Goal: Task Accomplishment & Management: Manage account settings

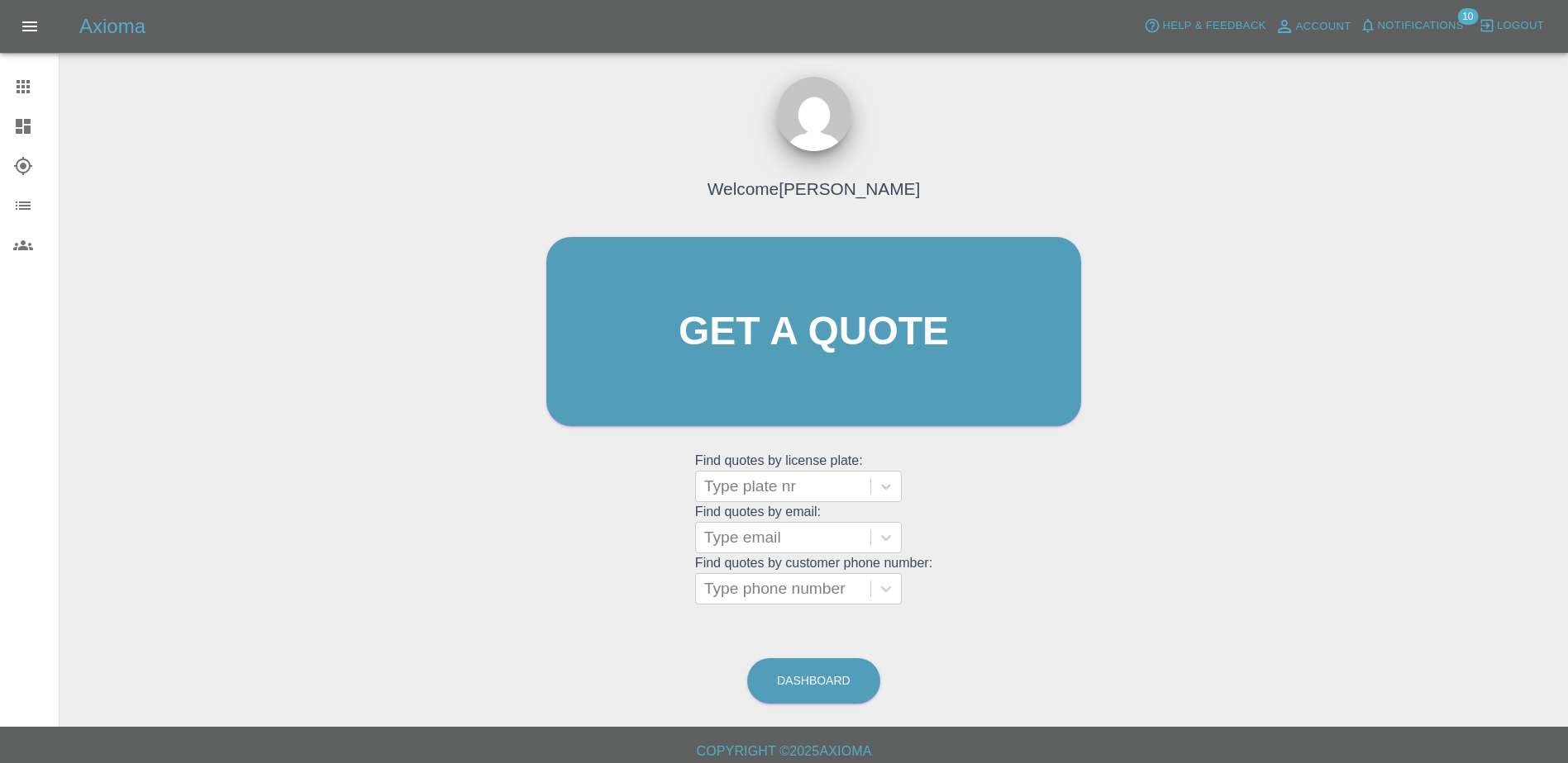
click at [18, 140] on link "Dashboard" at bounding box center [29, 126] width 59 height 40
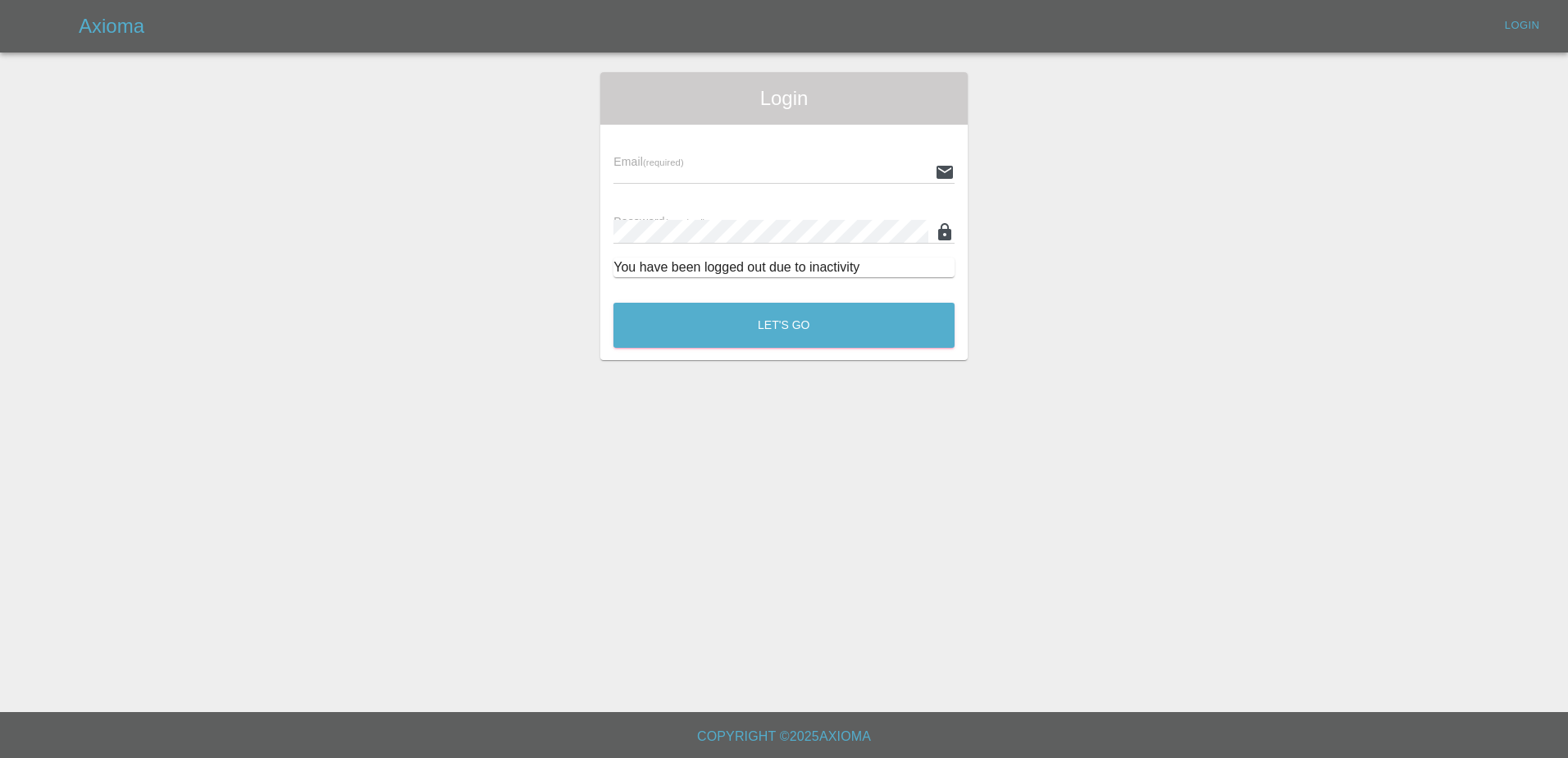
type input "[PERSON_NAME][EMAIL_ADDRESS][PERSON_NAME][DOMAIN_NAME]"
click at [729, 318] on button "Let's Go" at bounding box center [784, 325] width 341 height 45
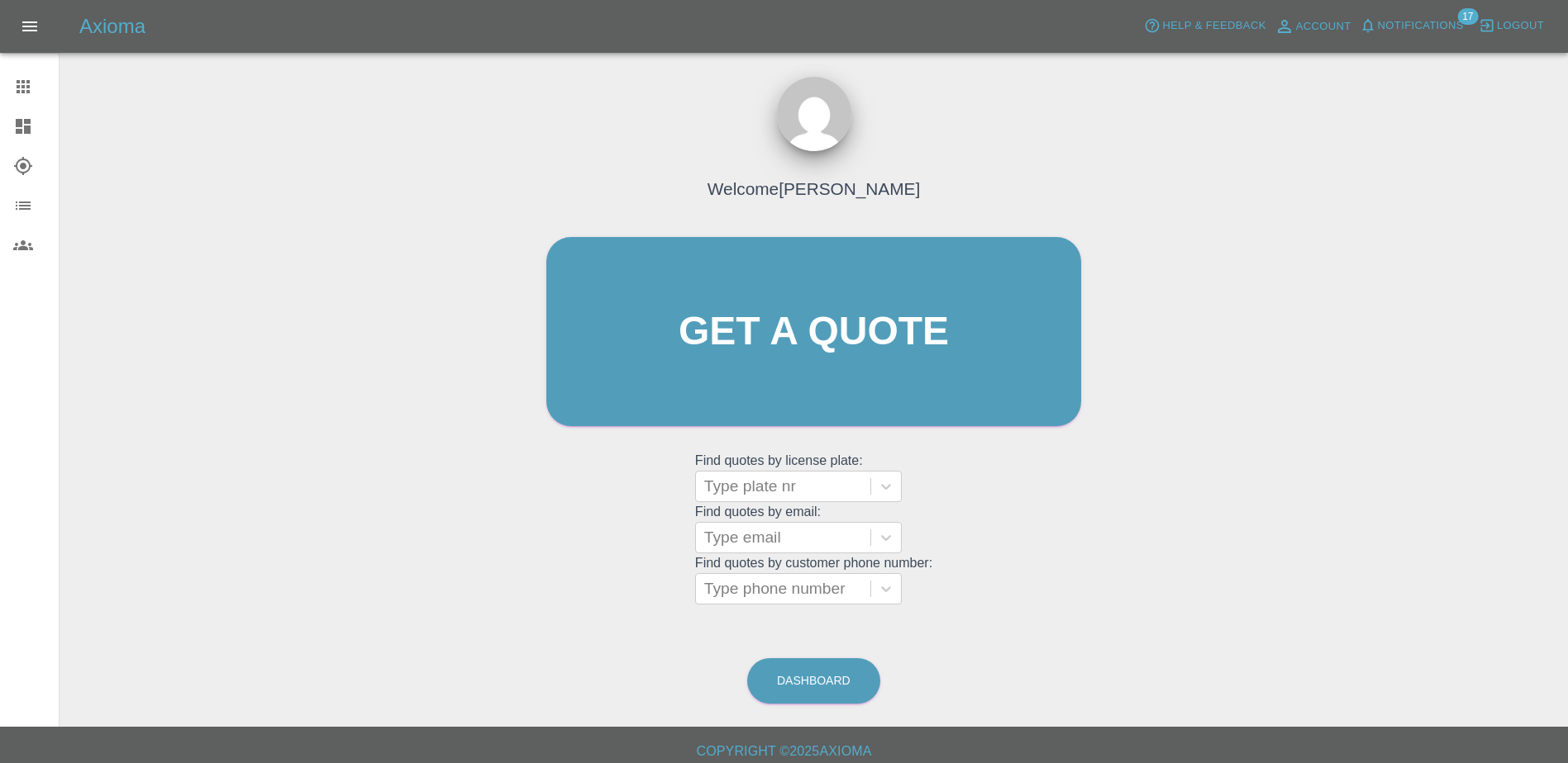
click at [24, 136] on link "Dashboard" at bounding box center [29, 126] width 59 height 40
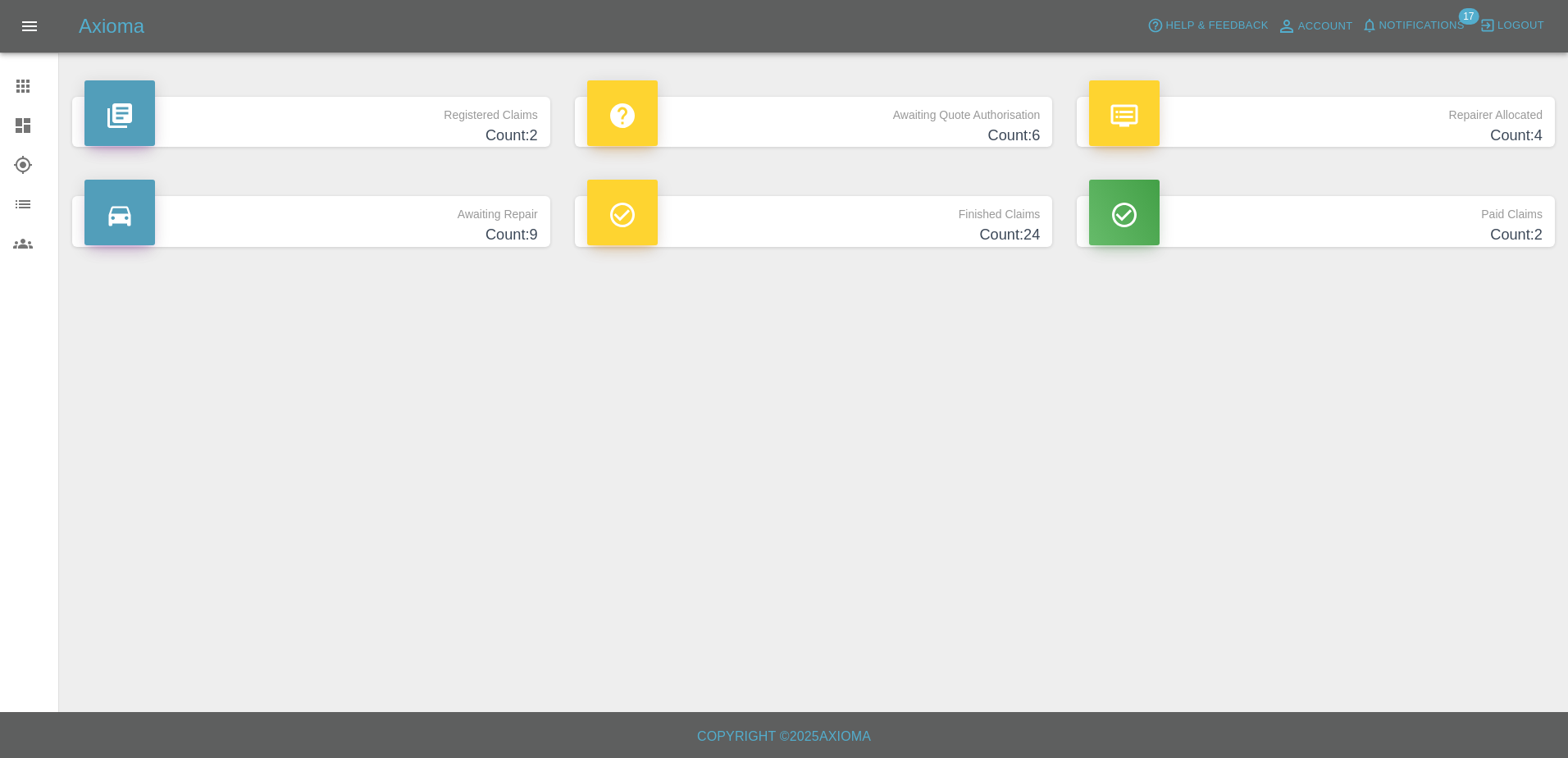
click at [808, 242] on h4 "Count: 24" at bounding box center [814, 235] width 454 height 22
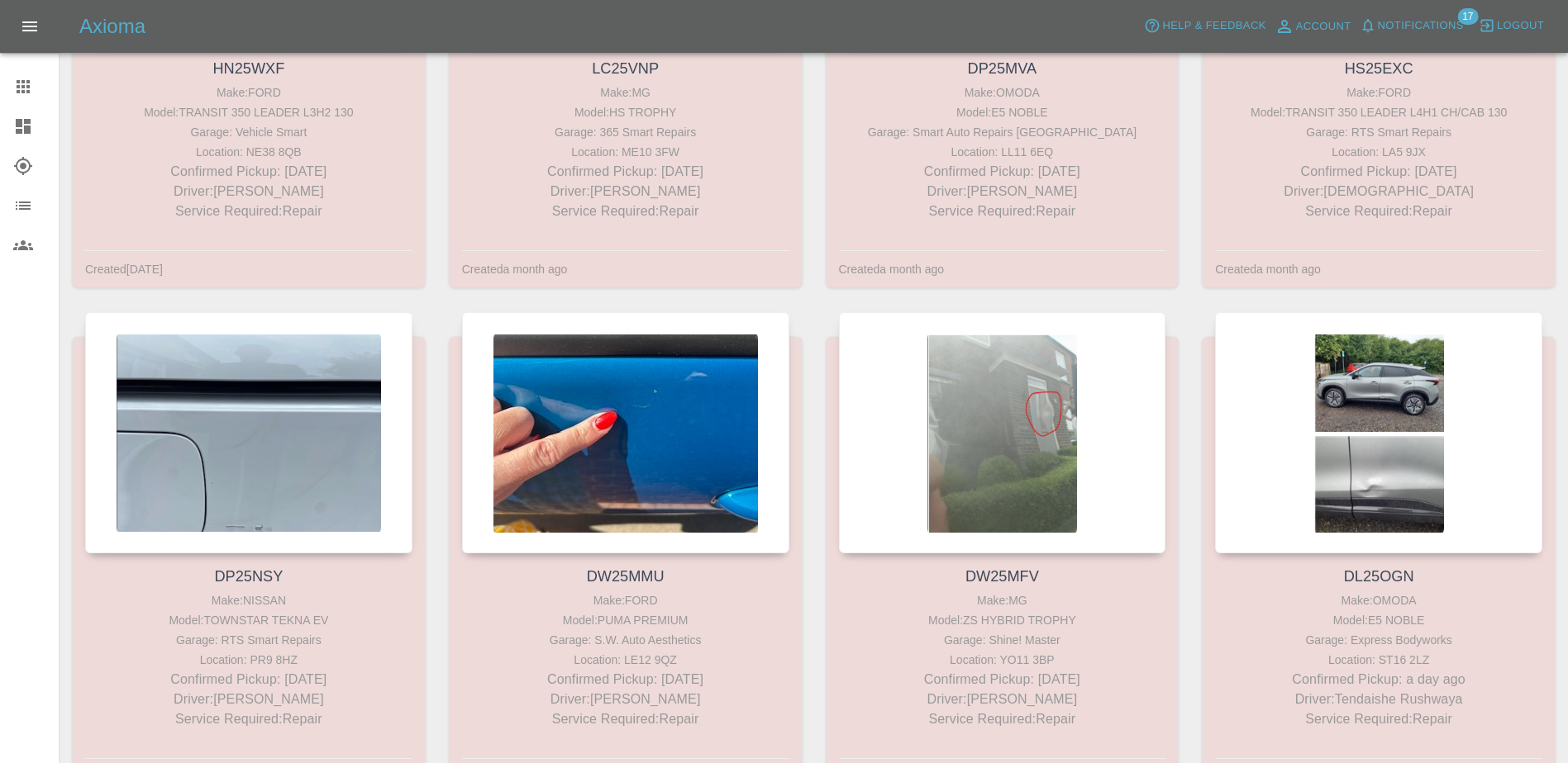
scroll to position [2601, 0]
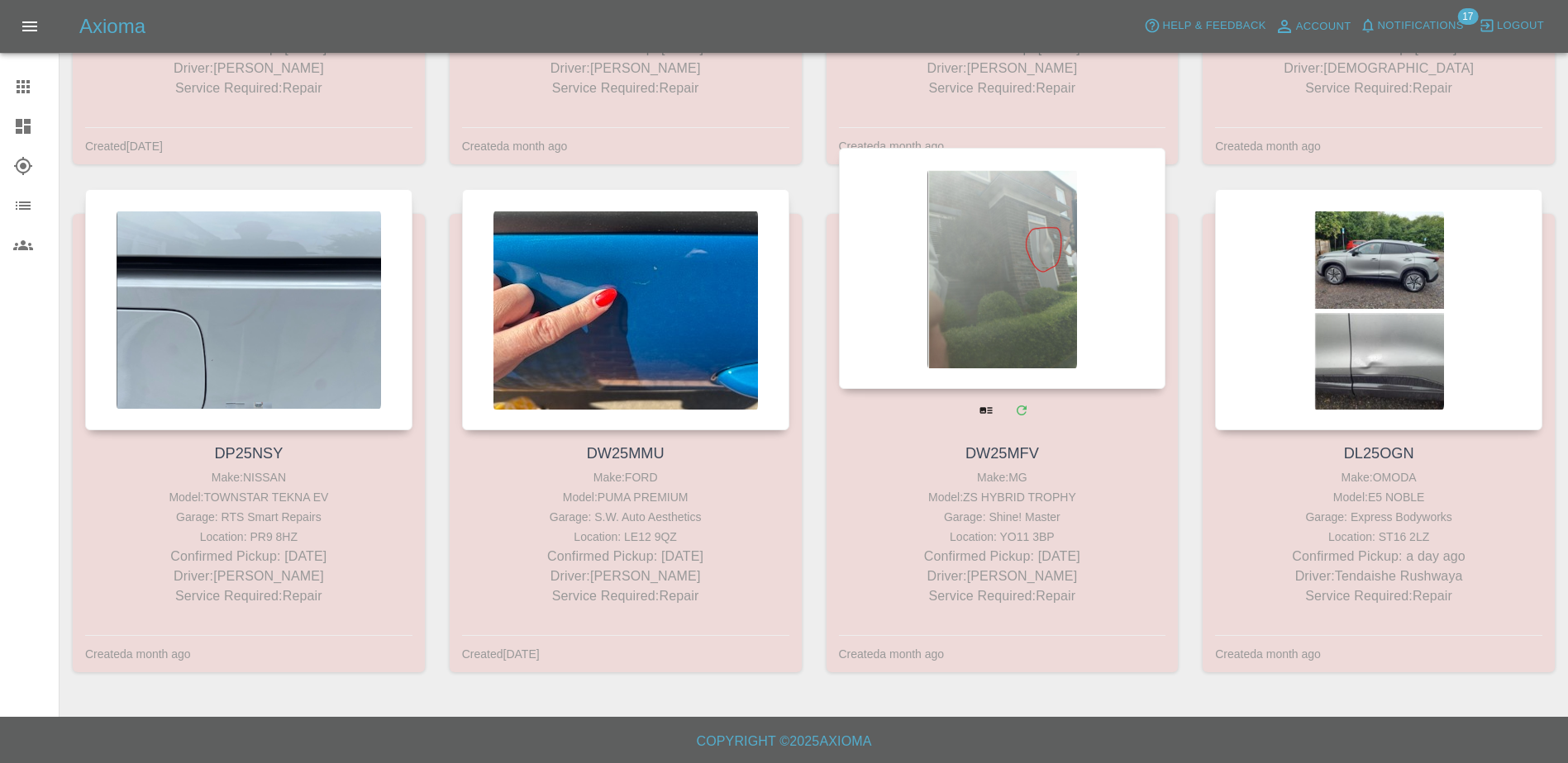
click at [1003, 451] on link "DW25MFV" at bounding box center [1001, 453] width 74 height 17
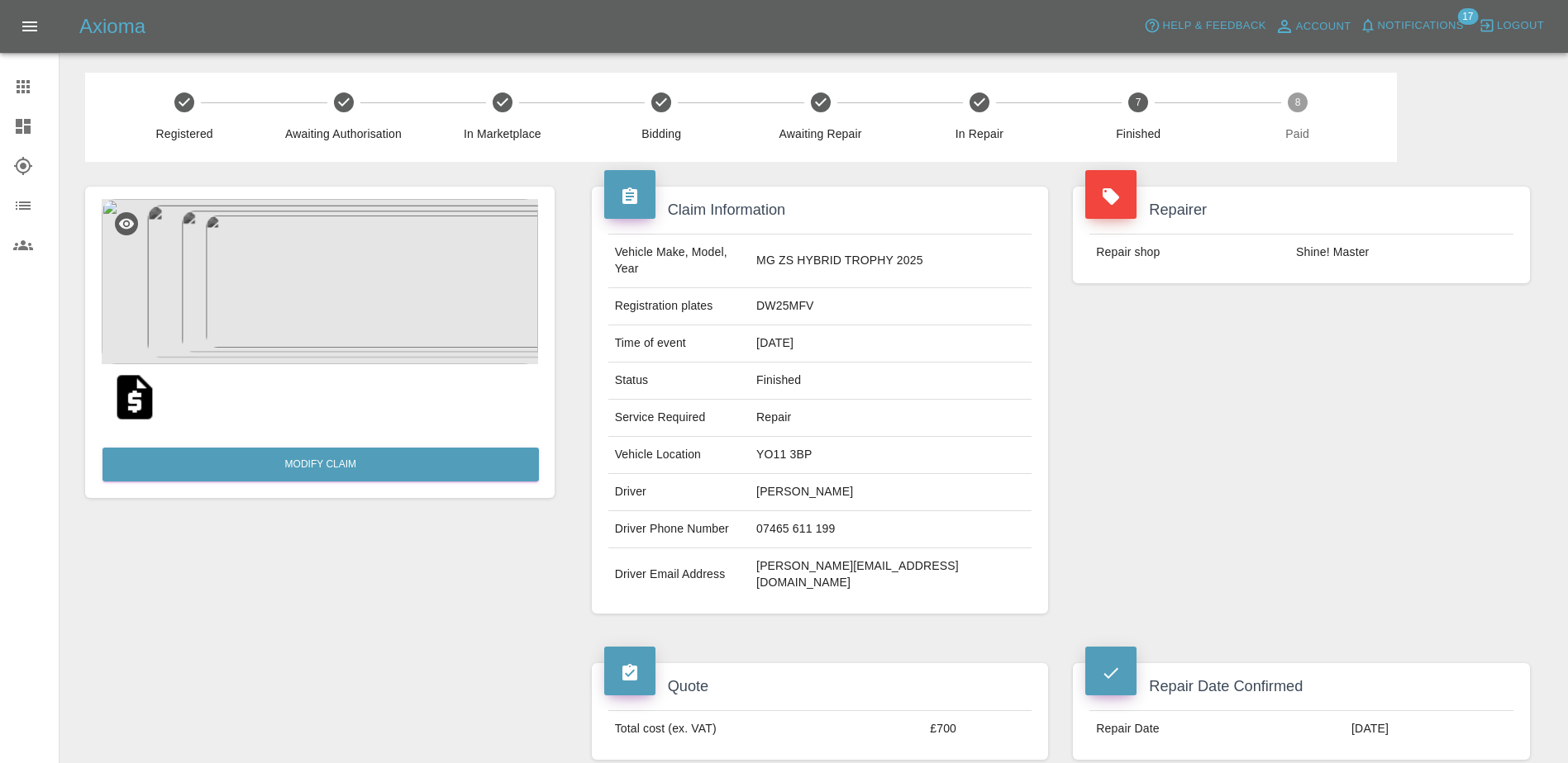
click at [859, 289] on td "DW25MFV" at bounding box center [890, 307] width 282 height 37
copy td "DW25MFV"
click at [31, 24] on icon "Open drawer" at bounding box center [29, 26] width 20 height 20
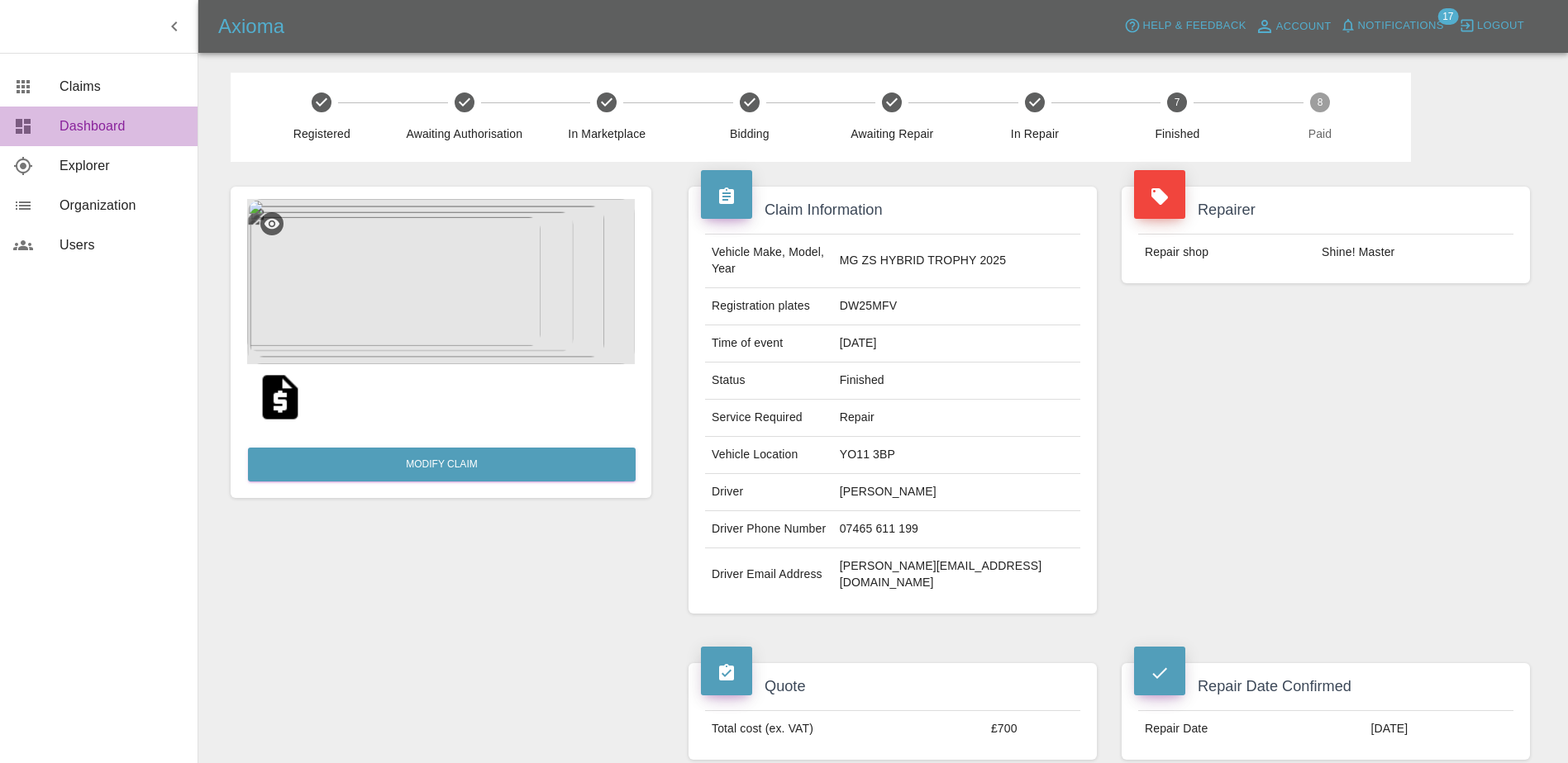
click at [115, 133] on span "Dashboard" at bounding box center [122, 126] width 125 height 20
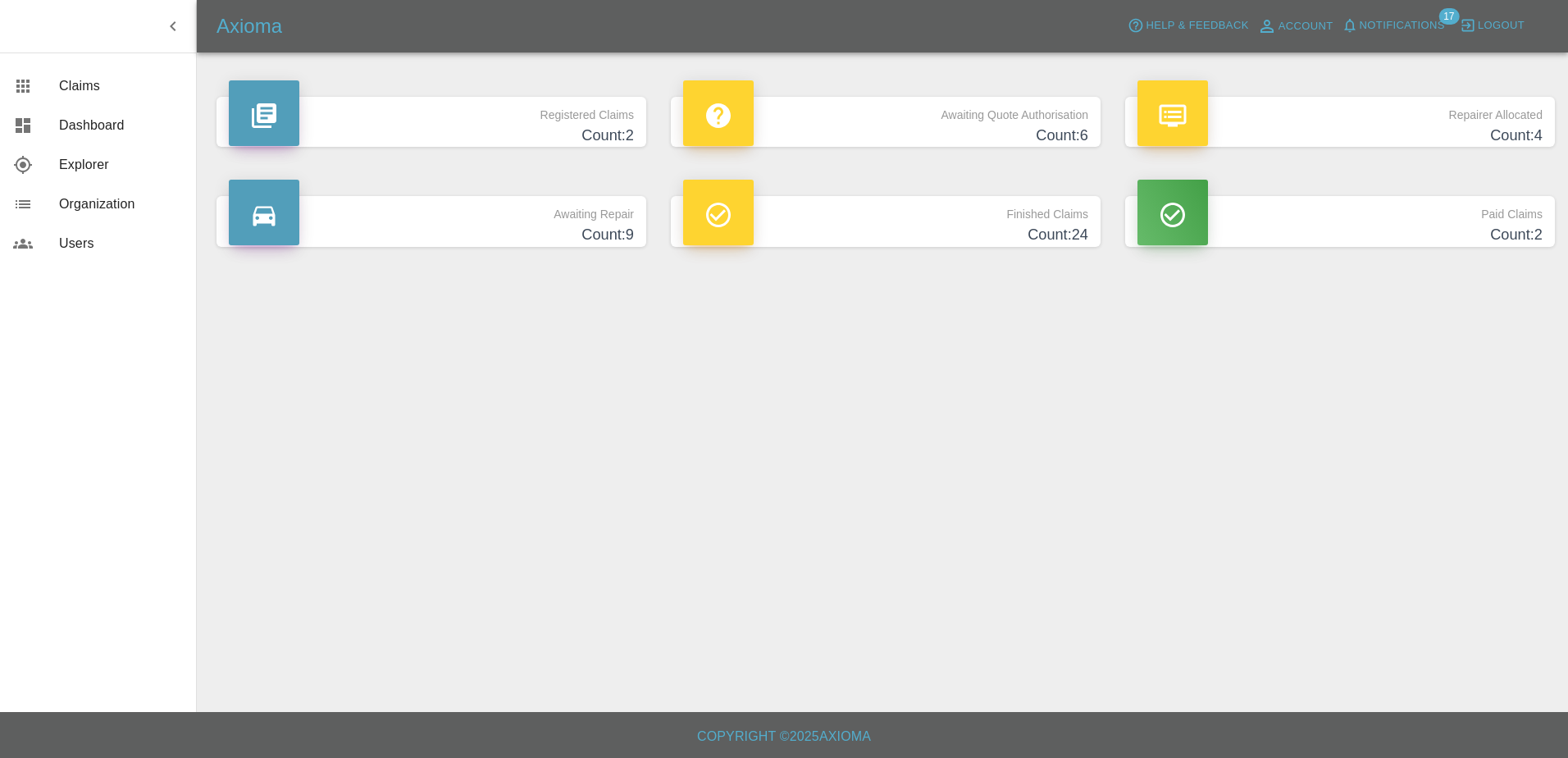
click at [802, 234] on h4 "Count: 24" at bounding box center [886, 235] width 406 height 22
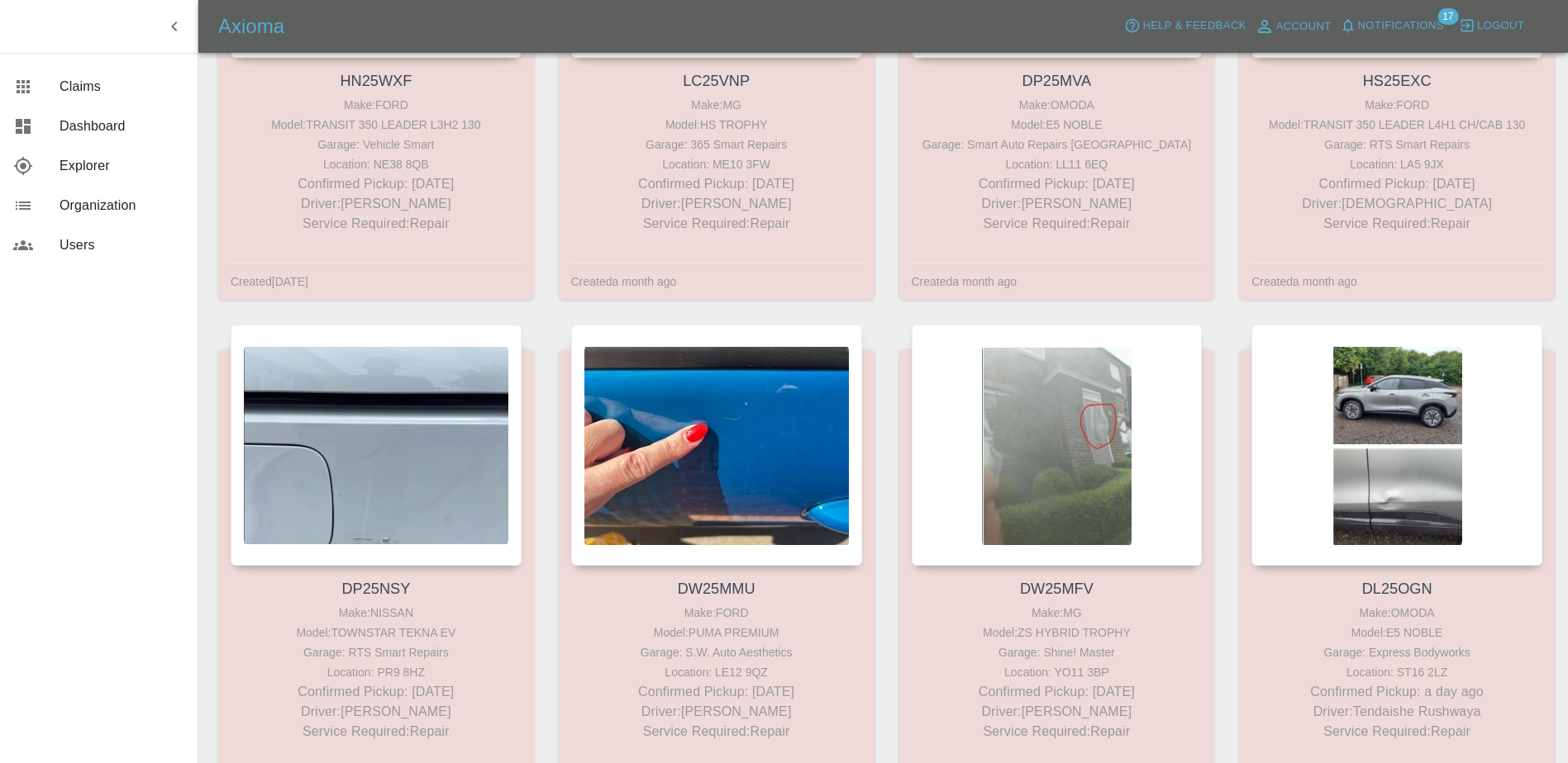
scroll to position [2601, 0]
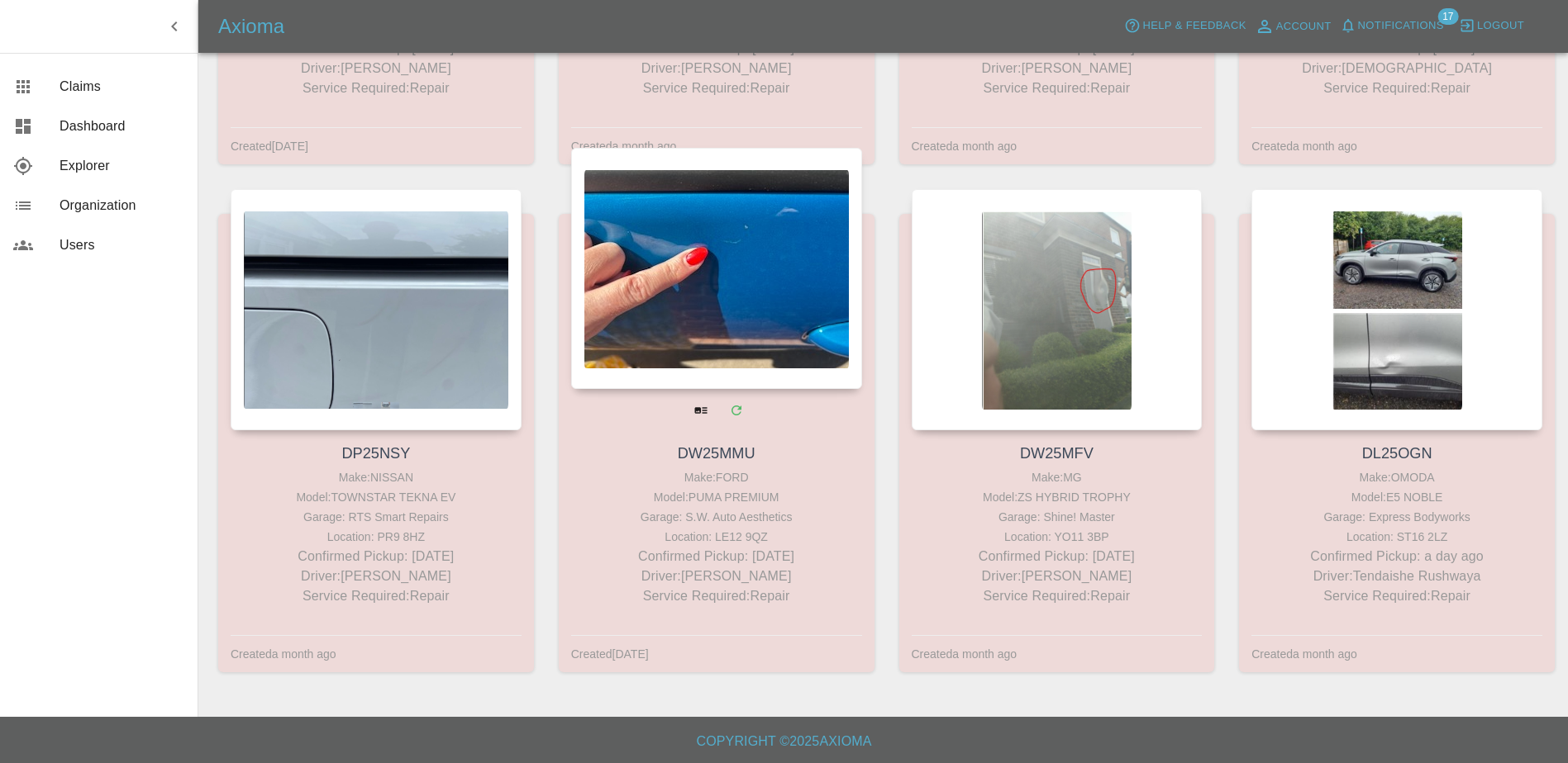
click at [730, 364] on div at bounding box center [717, 269] width 291 height 242
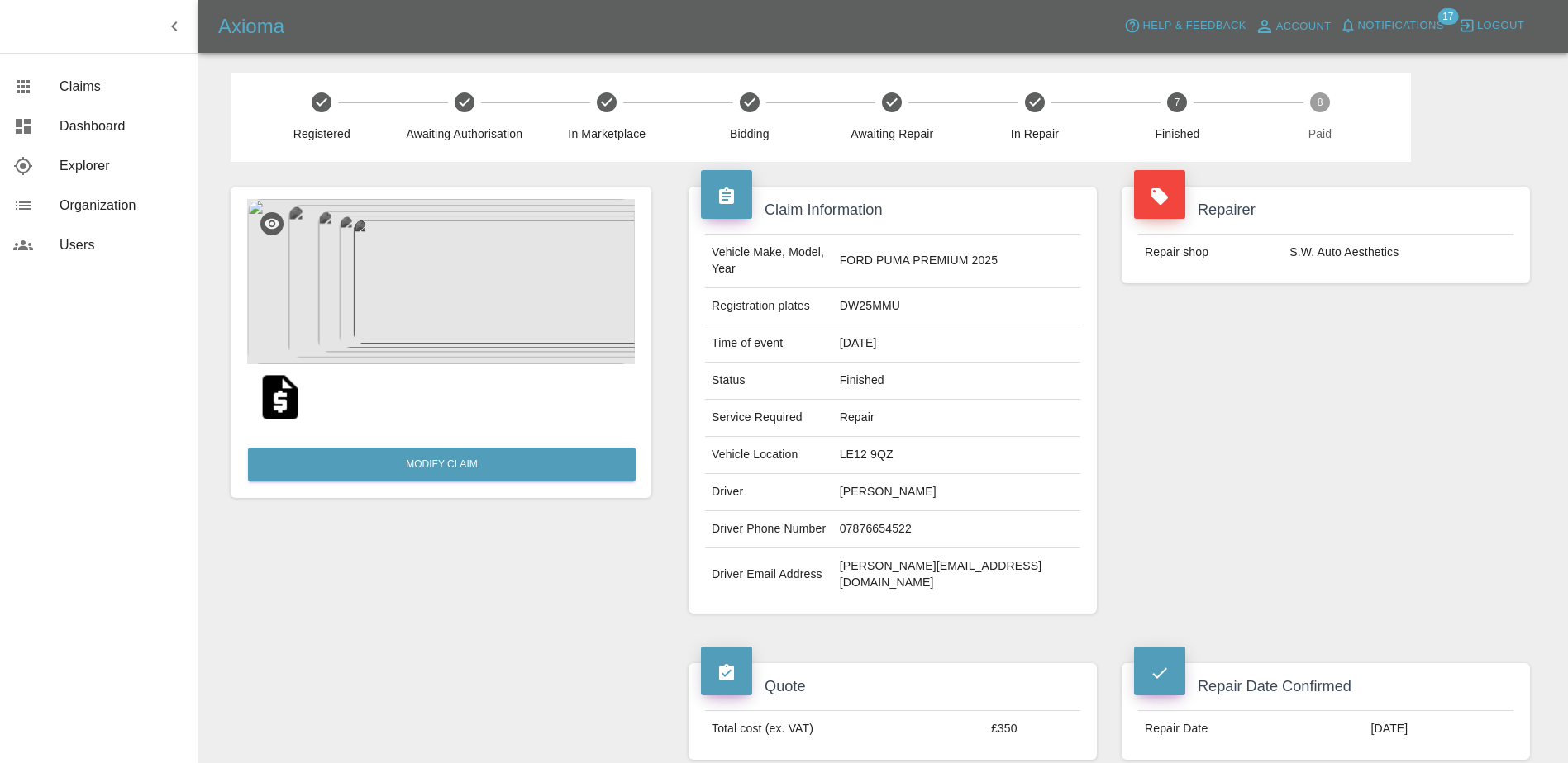
click at [906, 440] on td "LE12 9QZ" at bounding box center [957, 456] width 247 height 37
drag, startPoint x: 906, startPoint y: 440, endPoint x: 892, endPoint y: 289, distance: 151.6
click at [892, 289] on td "DW25MMU" at bounding box center [957, 307] width 247 height 37
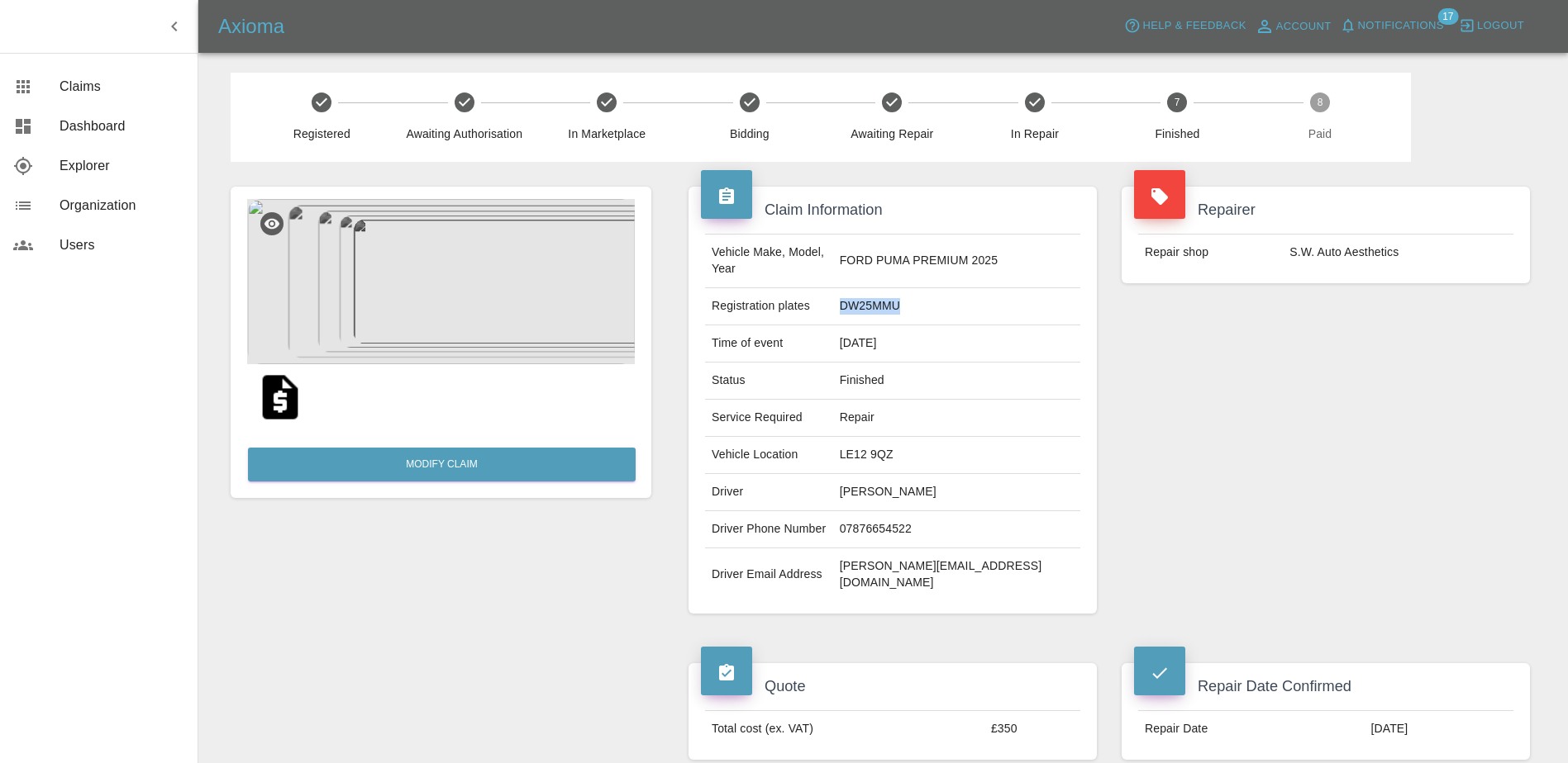
copy td "DW25MMU"
click at [76, 121] on span "Dashboard" at bounding box center [122, 126] width 125 height 20
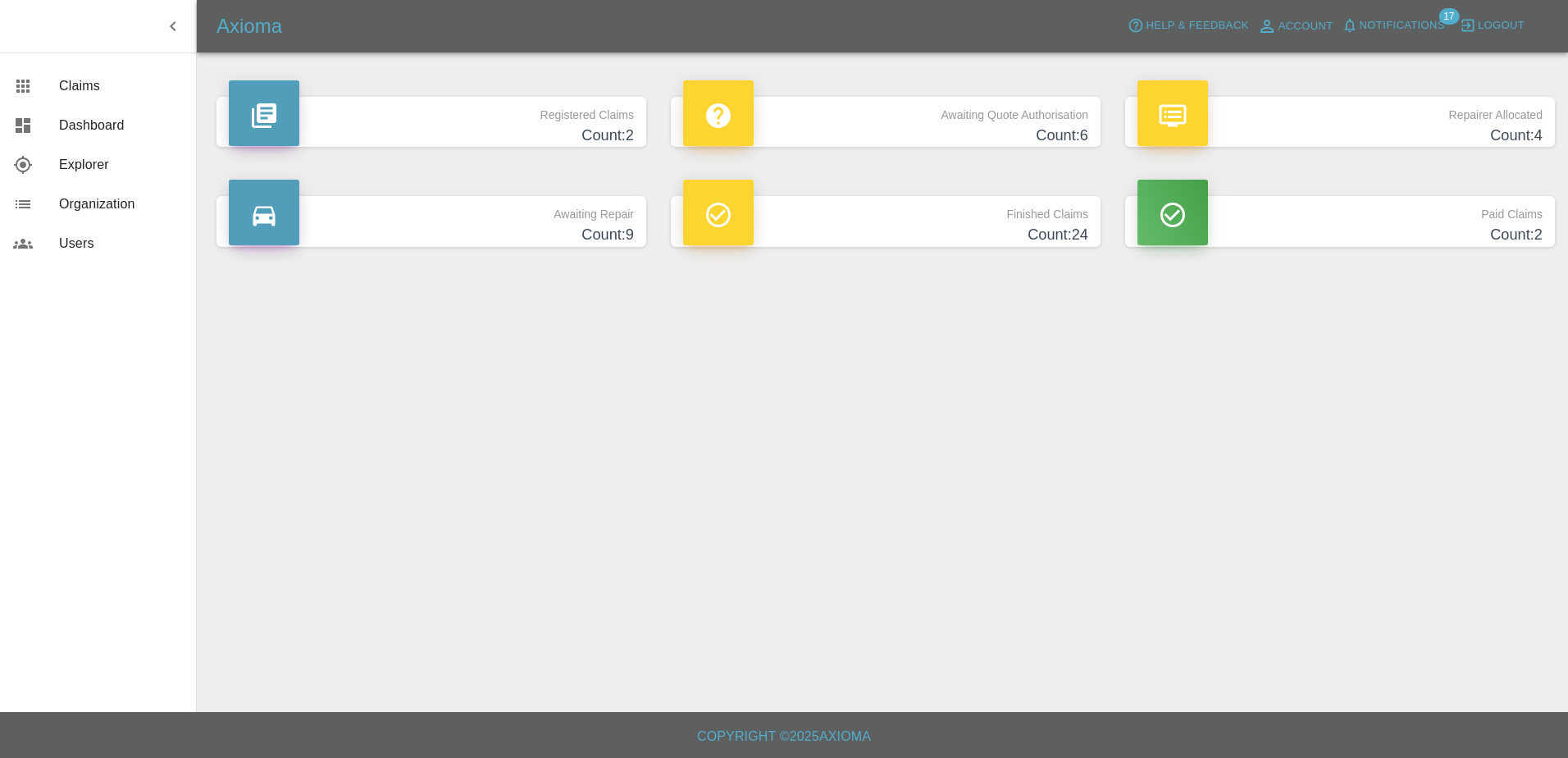
click at [872, 239] on h4 "Count: 24" at bounding box center [886, 235] width 406 height 22
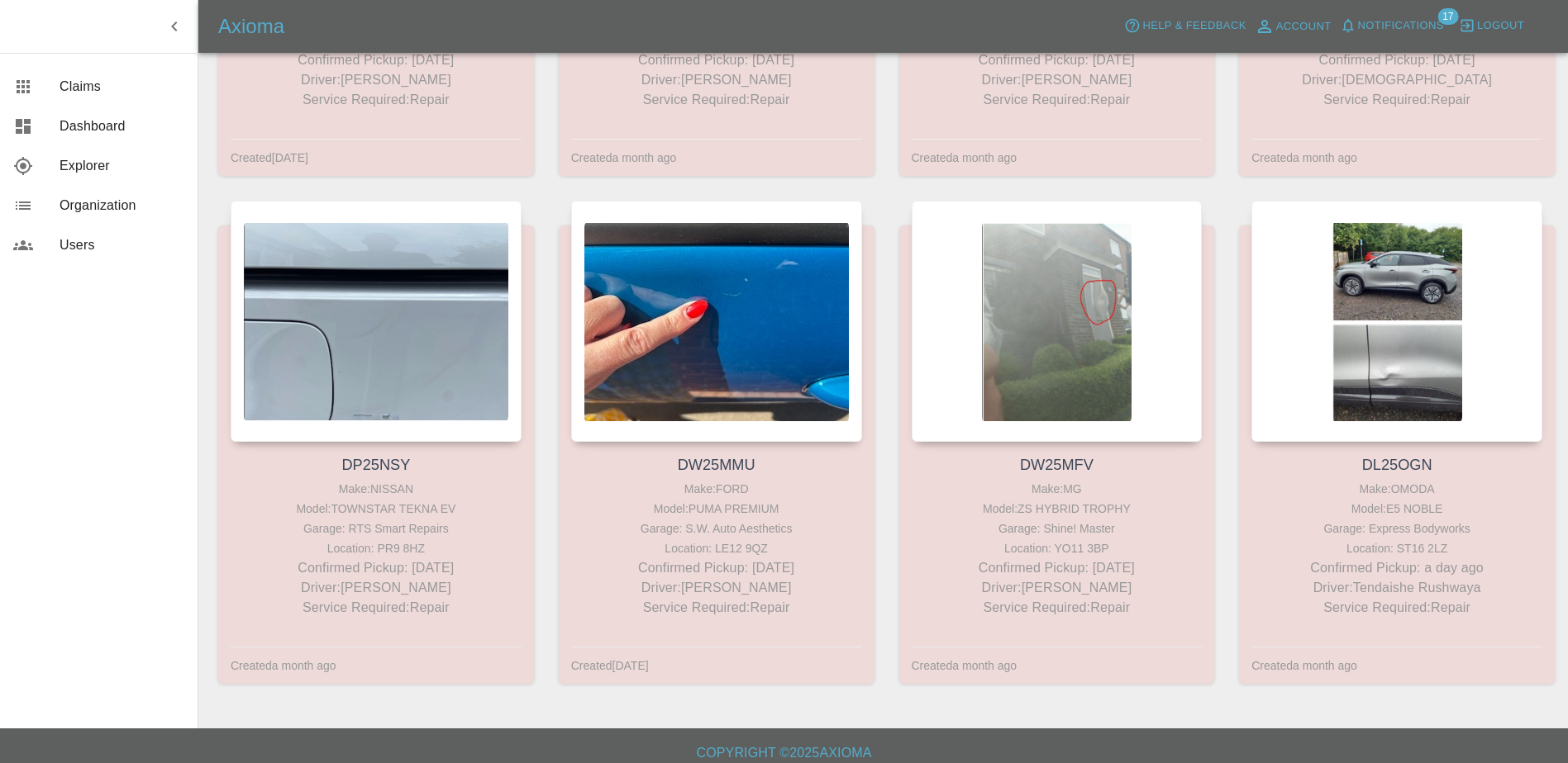
scroll to position [2601, 0]
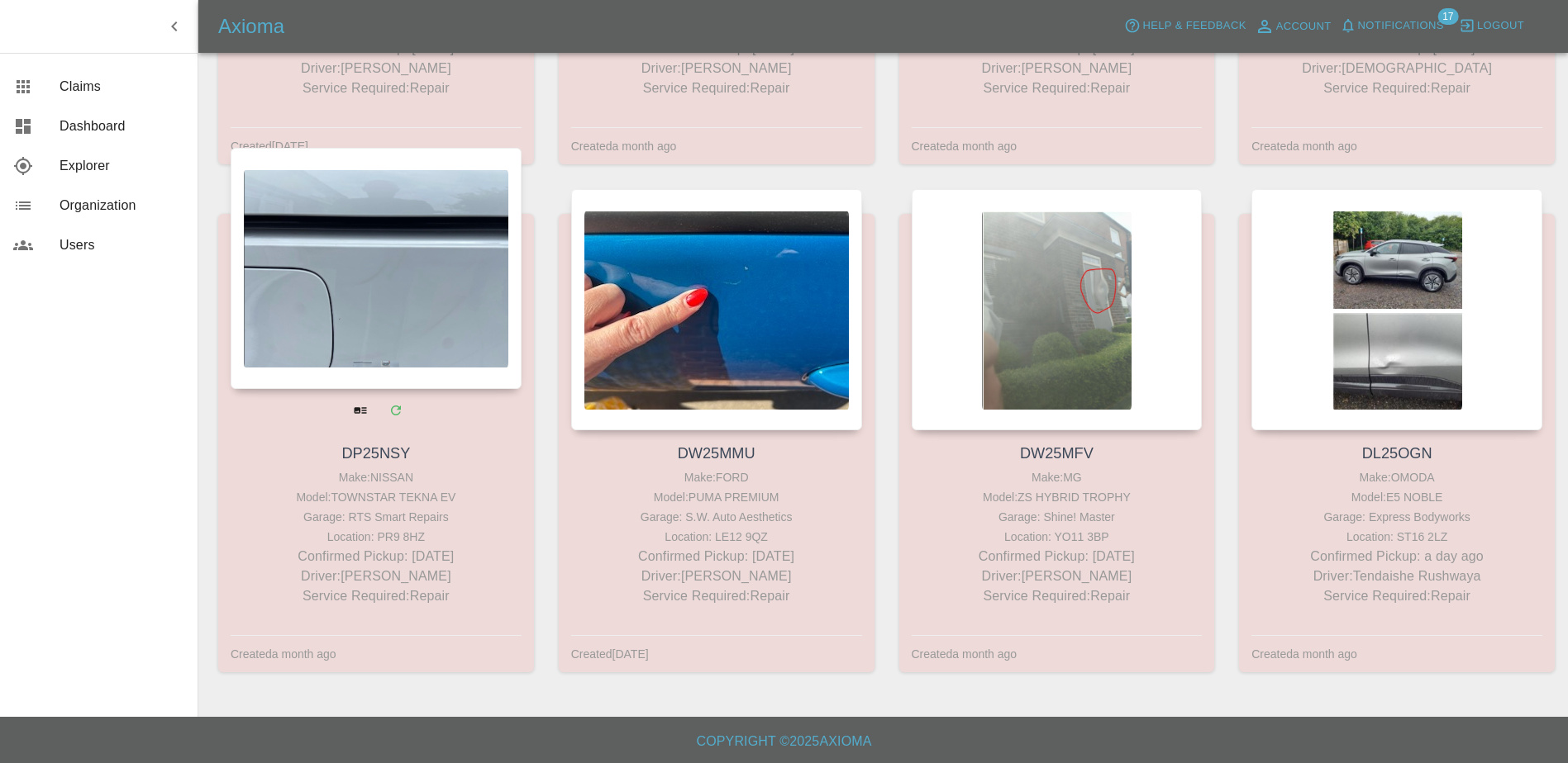
click at [300, 354] on div at bounding box center [376, 269] width 291 height 242
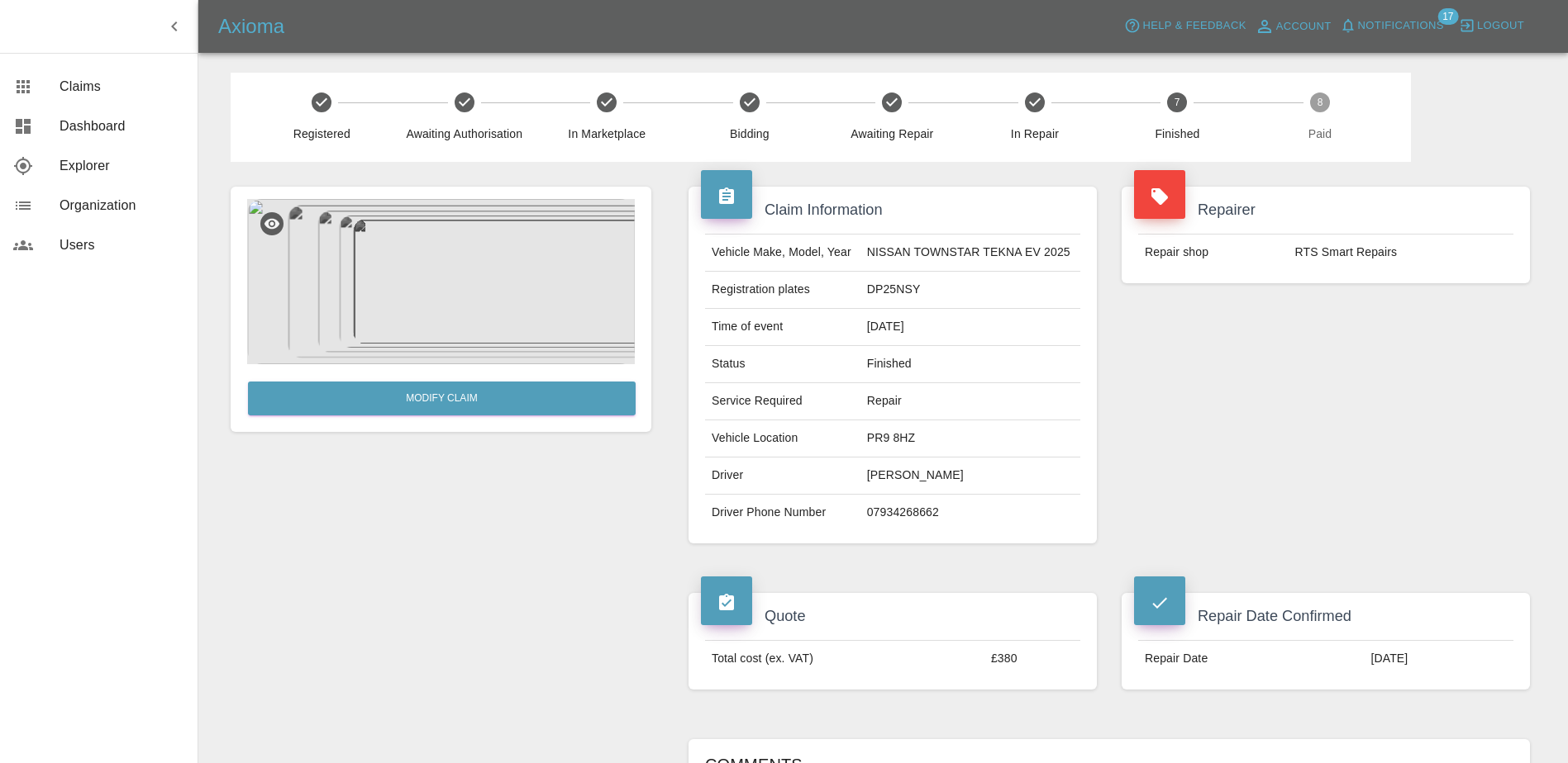
click at [897, 293] on td "DP25NSY" at bounding box center [971, 290] width 220 height 37
click at [898, 292] on td "DP25NSY" at bounding box center [971, 290] width 220 height 37
drag, startPoint x: 898, startPoint y: 292, endPoint x: 725, endPoint y: 381, distance: 194.6
click at [725, 381] on td "Status" at bounding box center [782, 365] width 156 height 37
click at [900, 286] on td "DP25NSY" at bounding box center [971, 290] width 220 height 37
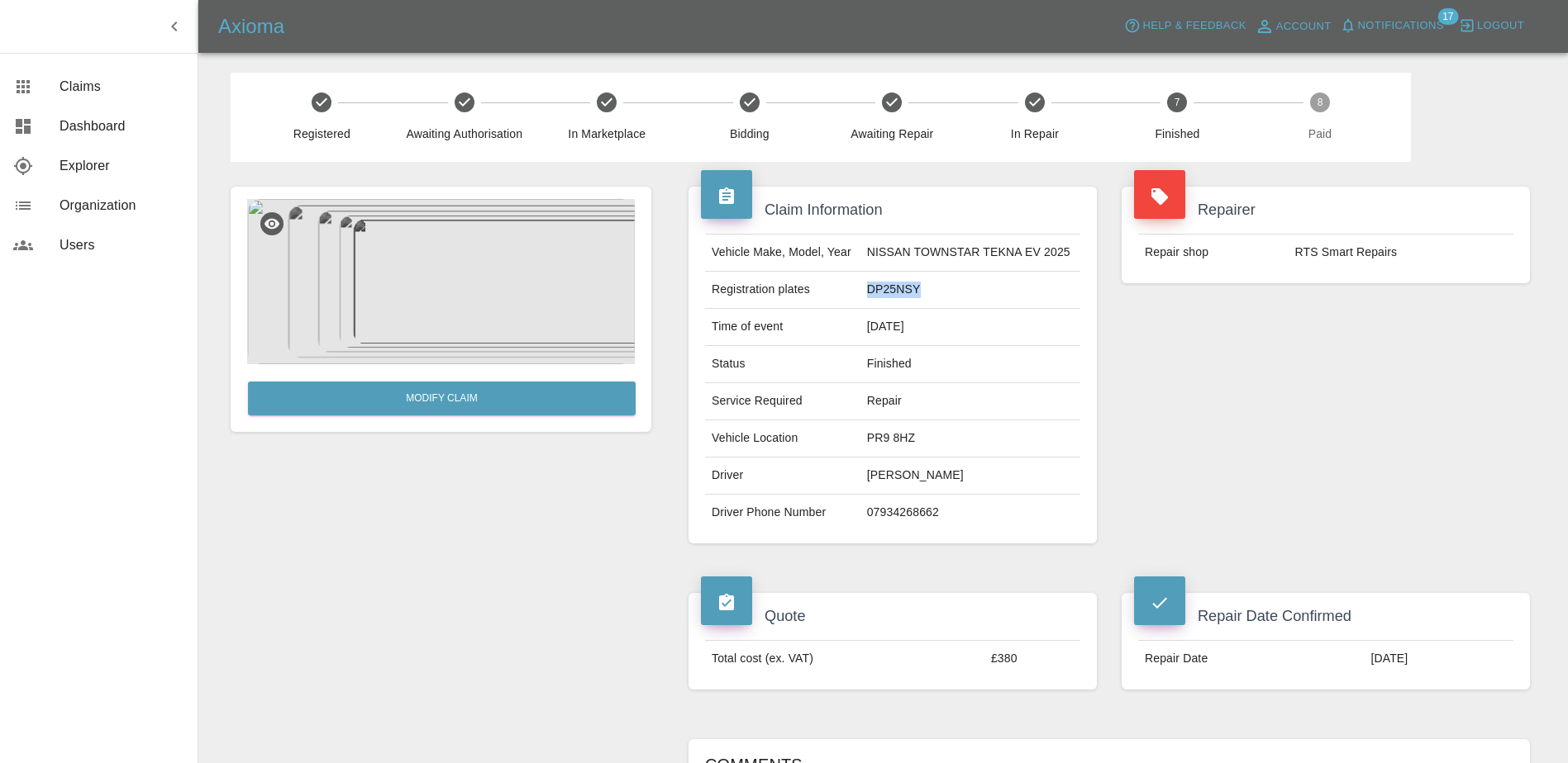
click at [900, 286] on td "DP25NSY" at bounding box center [971, 290] width 220 height 37
copy td "DP25NSY"
click at [174, 23] on icon "button" at bounding box center [174, 26] width 20 height 20
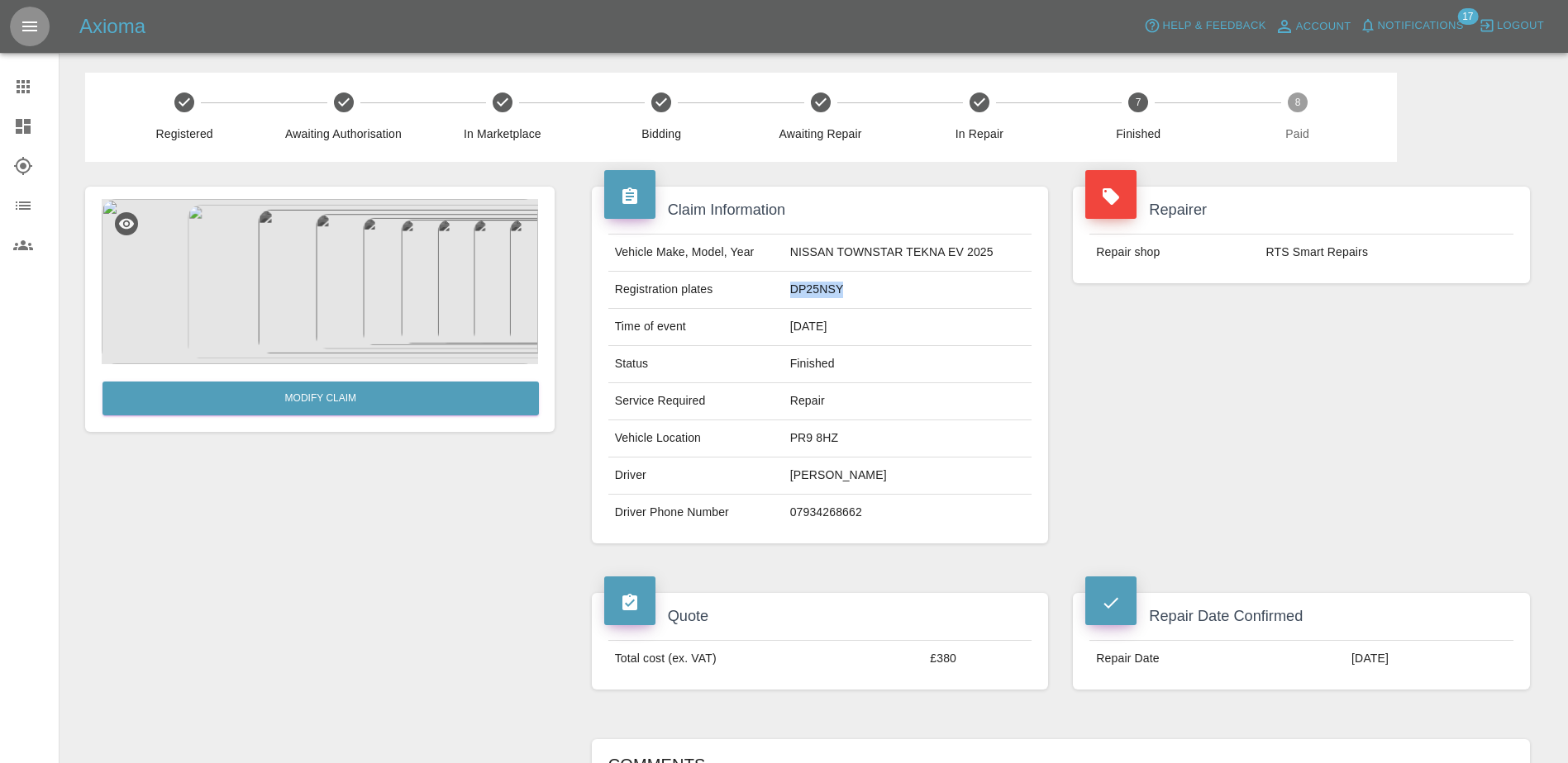
click at [39, 25] on icon "Open drawer" at bounding box center [29, 26] width 20 height 20
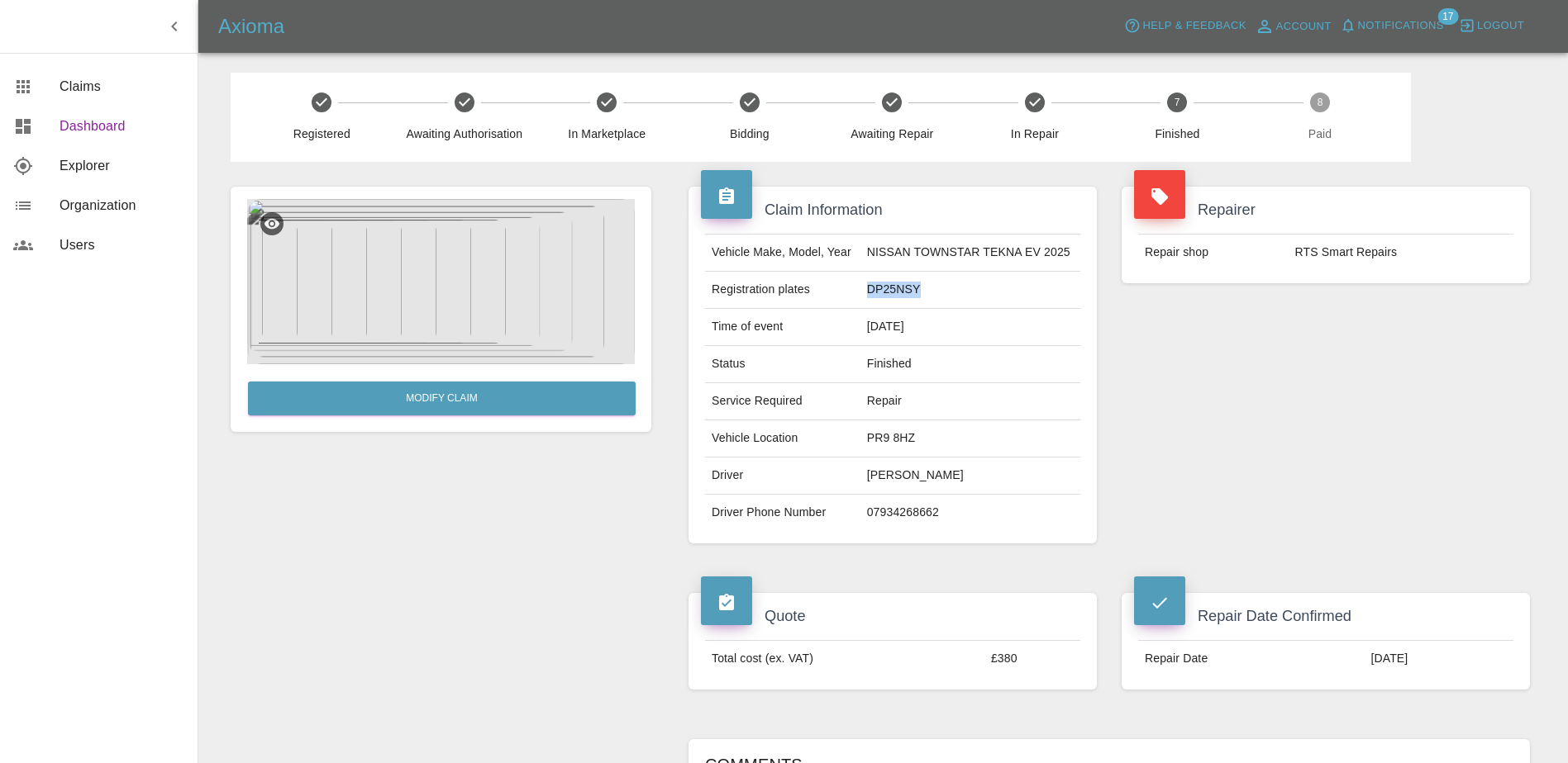
click at [101, 124] on span "Dashboard" at bounding box center [122, 126] width 125 height 20
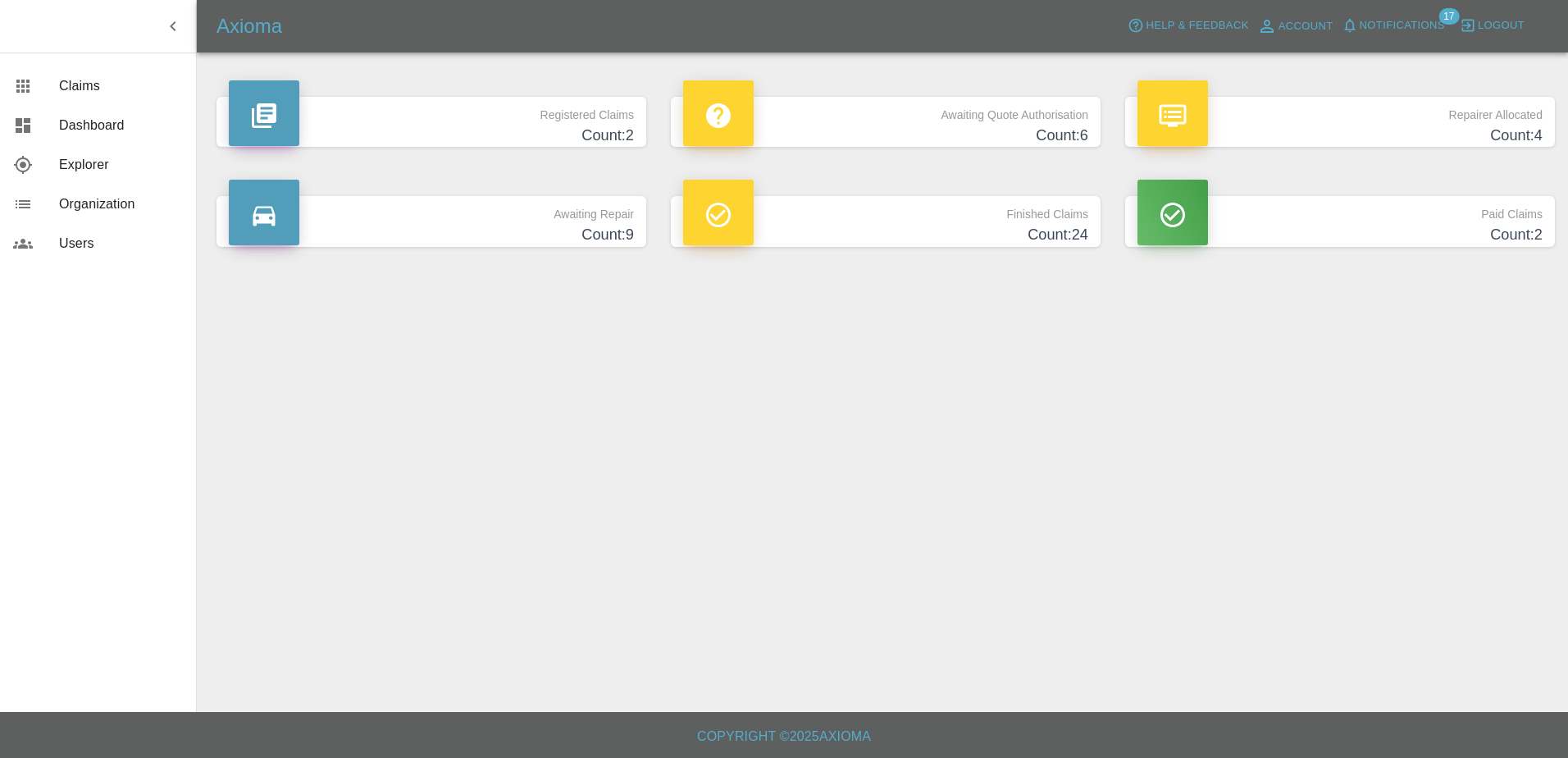
click at [860, 234] on h4 "Count: 24" at bounding box center [886, 235] width 406 height 22
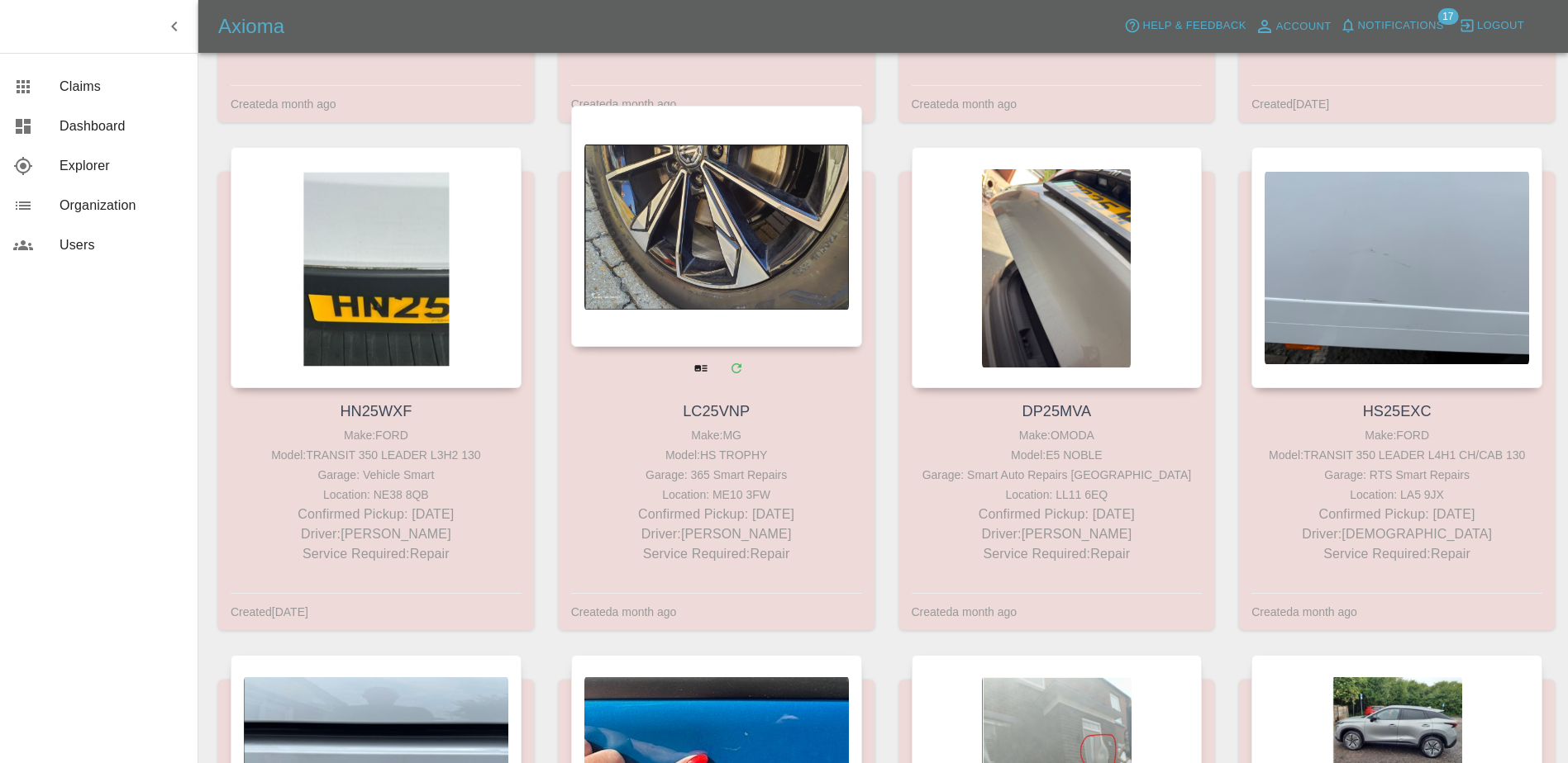
scroll to position [2106, 0]
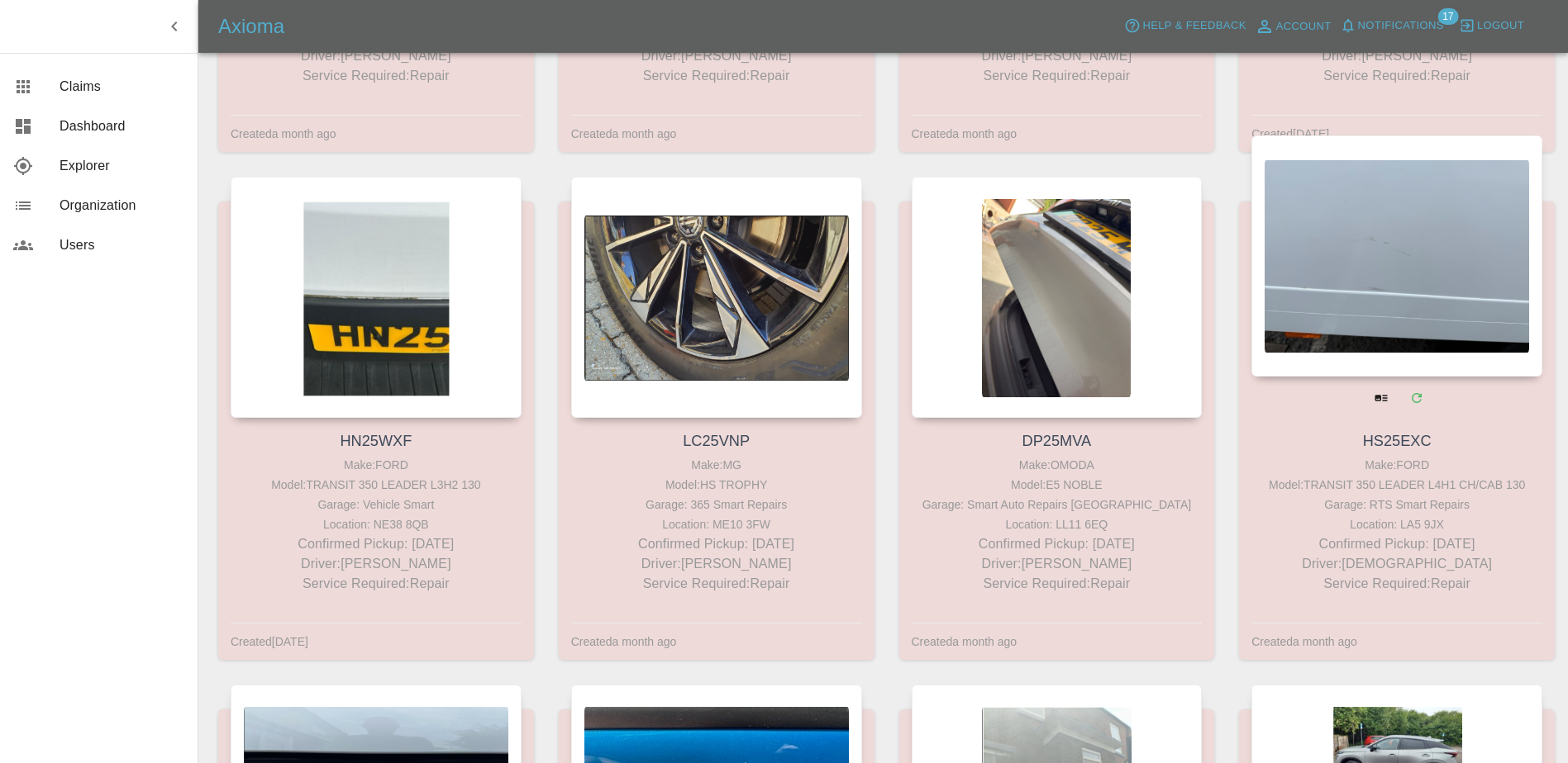
click at [1327, 320] on div at bounding box center [1397, 256] width 291 height 242
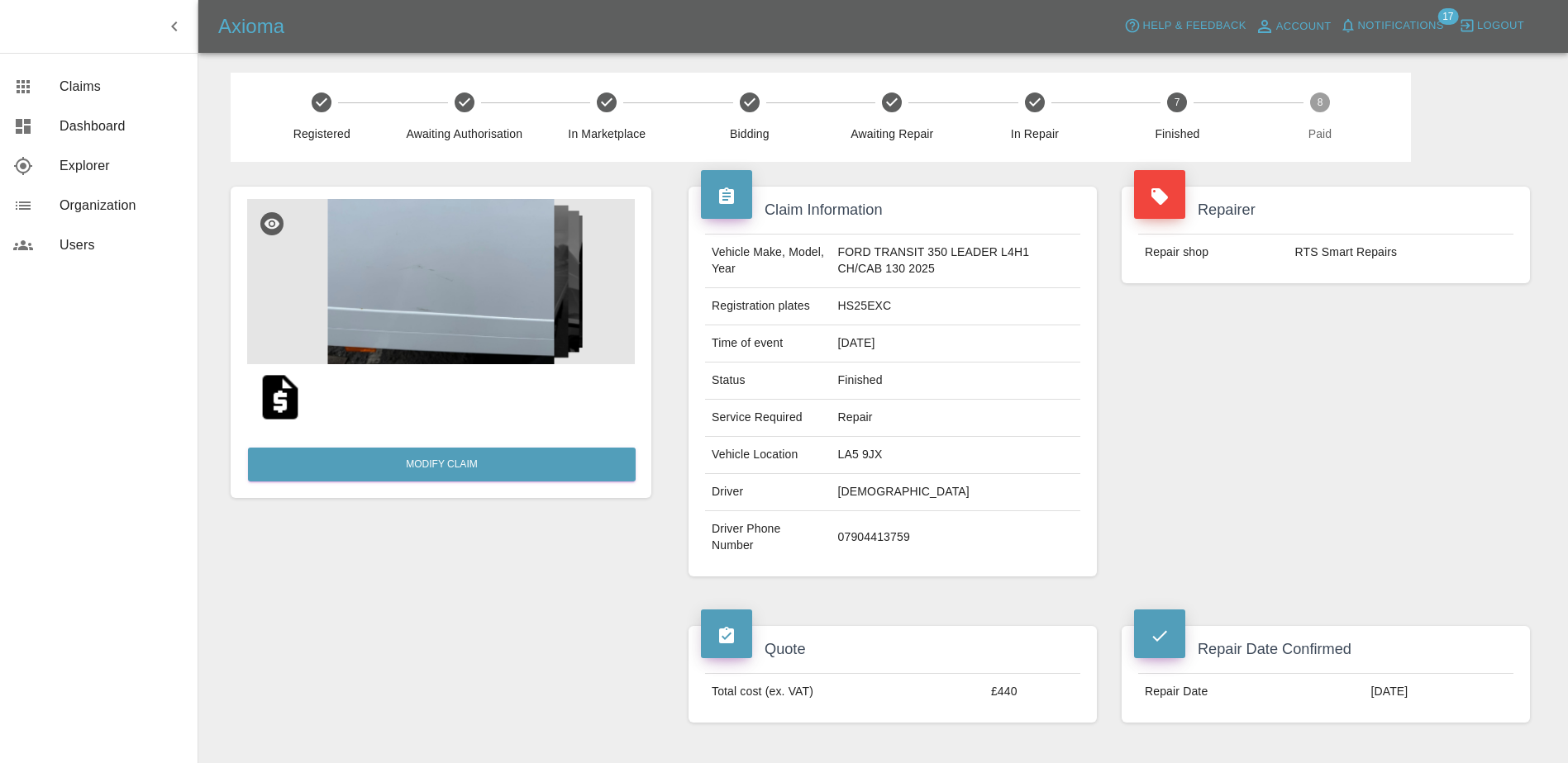
click at [870, 305] on td "HS25EXC" at bounding box center [956, 307] width 249 height 37
click at [870, 304] on td "HS25EXC" at bounding box center [956, 307] width 249 height 37
copy td "HS25EXC"
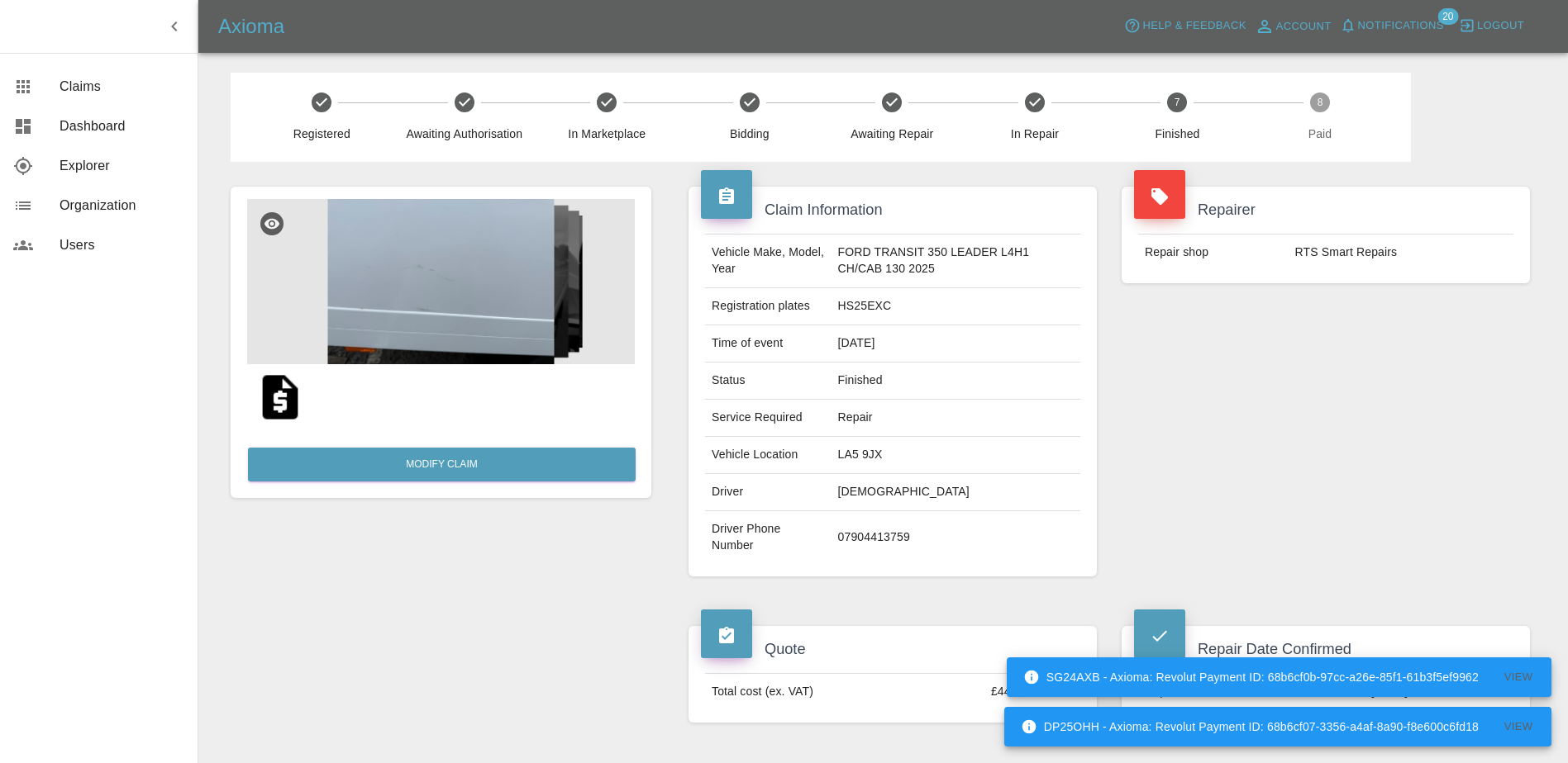
click at [1471, 566] on div "Repairer Repair shop RTS Smart Repairs" at bounding box center [1326, 382] width 433 height 439
